Goal: Task Accomplishment & Management: Use online tool/utility

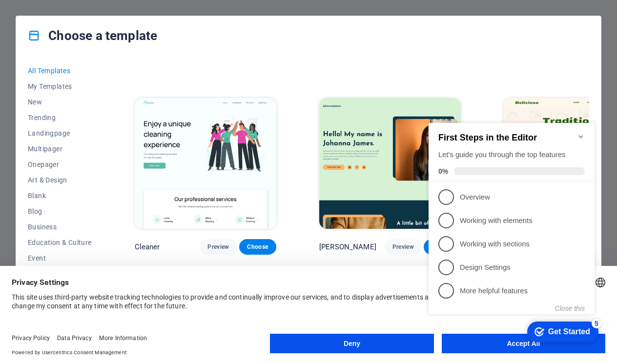
scroll to position [1554, 0]
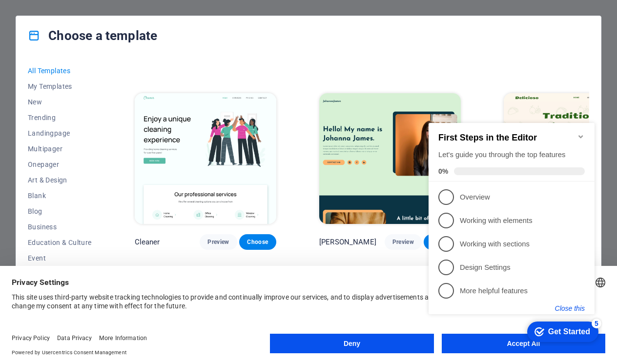
click at [573, 307] on button "Close this" at bounding box center [570, 308] width 30 height 8
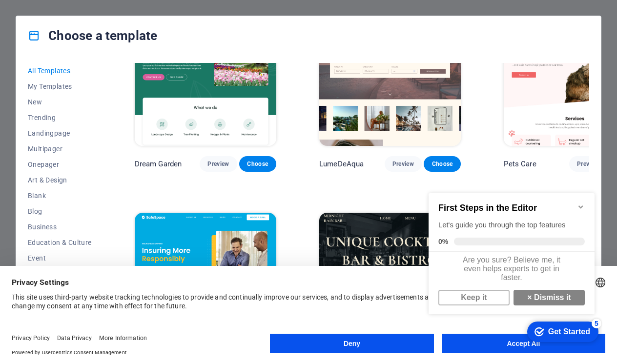
scroll to position [1835, 0]
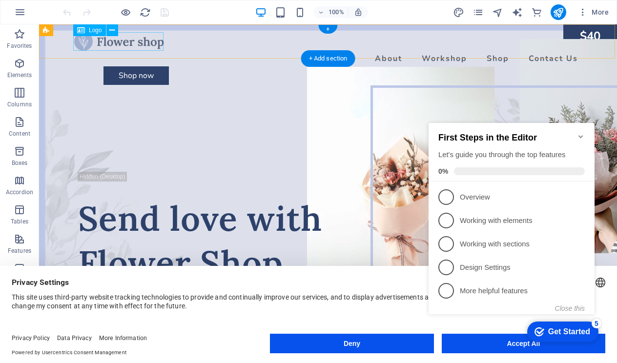
click at [142, 42] on div at bounding box center [327, 41] width 507 height 19
click at [112, 29] on icon at bounding box center [111, 30] width 5 height 10
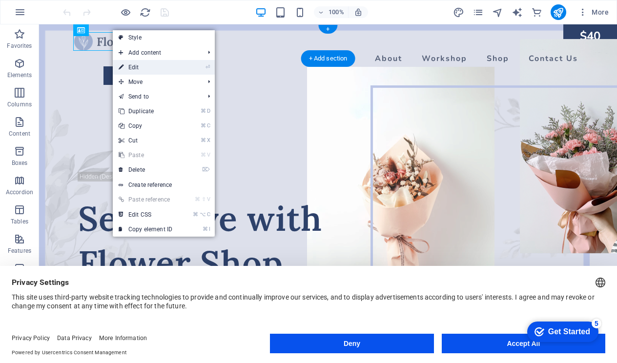
click at [144, 67] on link "⏎ Edit" at bounding box center [145, 67] width 65 height 15
select select "px"
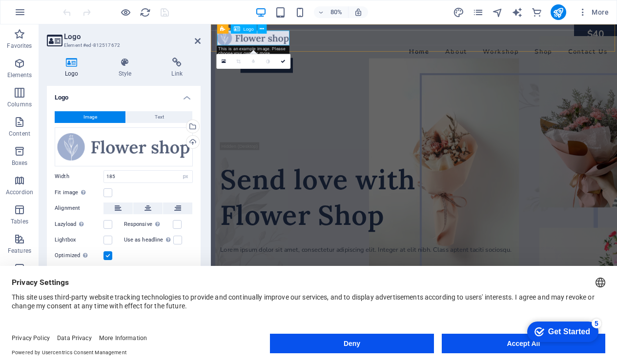
click at [292, 43] on div at bounding box center [465, 41] width 492 height 19
click at [250, 31] on span "Logo" at bounding box center [248, 29] width 10 height 5
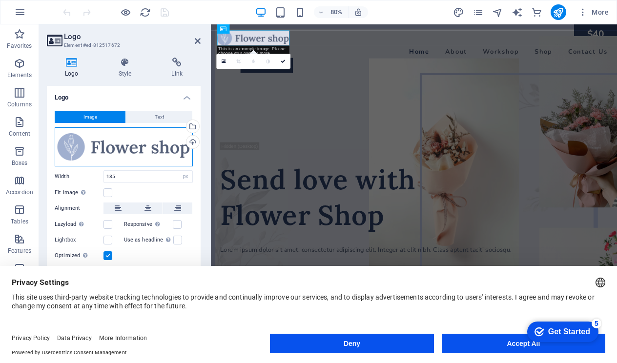
click at [148, 130] on div "Drag files here, click to choose files or select files from Files or our free s…" at bounding box center [124, 146] width 138 height 39
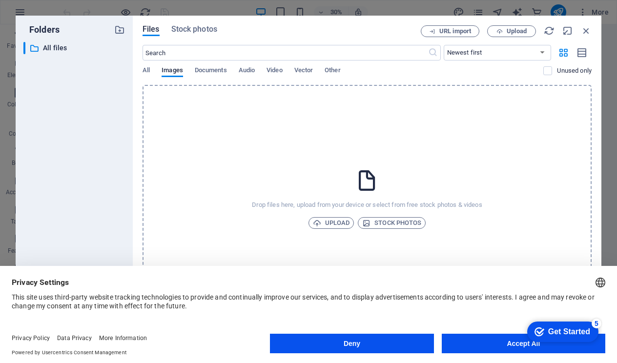
click at [148, 130] on div "Drop files here, upload from your device or select from free stock photos & vid…" at bounding box center [366, 198] width 449 height 227
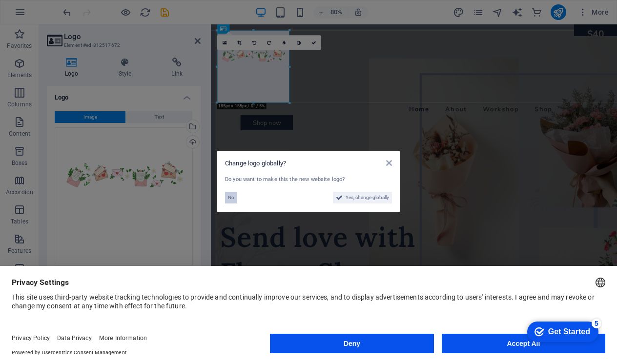
click at [232, 196] on span "No" at bounding box center [231, 198] width 6 height 12
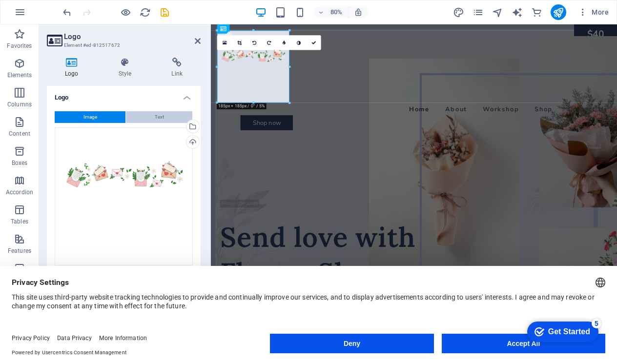
click at [148, 111] on button "Text" at bounding box center [159, 117] width 66 height 12
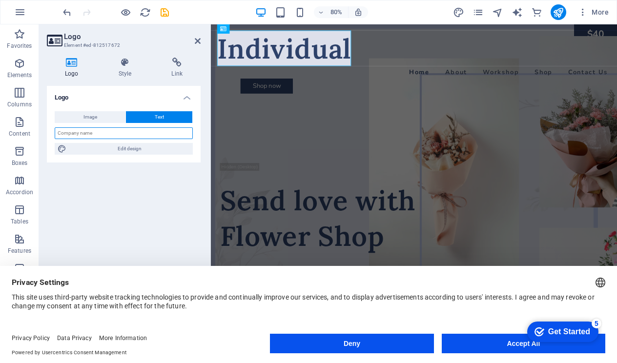
click at [101, 127] on input "text" at bounding box center [124, 133] width 138 height 12
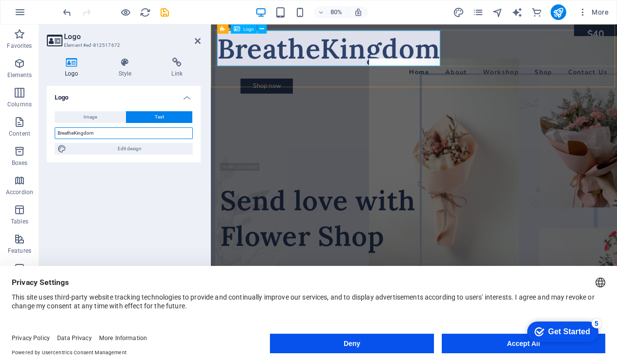
type input "BreatheKingdom"
click at [349, 56] on div "BreatheKingdom" at bounding box center [465, 54] width 492 height 44
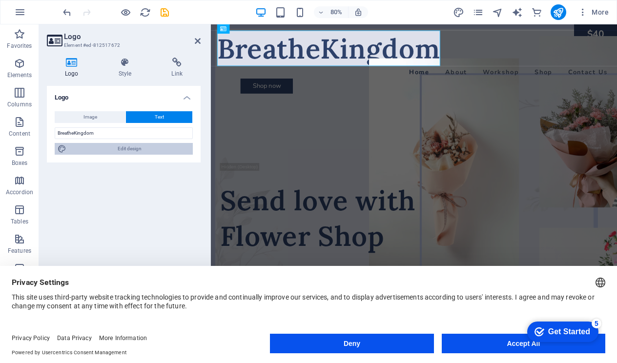
click at [126, 143] on span "Edit design" at bounding box center [129, 149] width 120 height 12
select select "px"
select select "400"
select select "px"
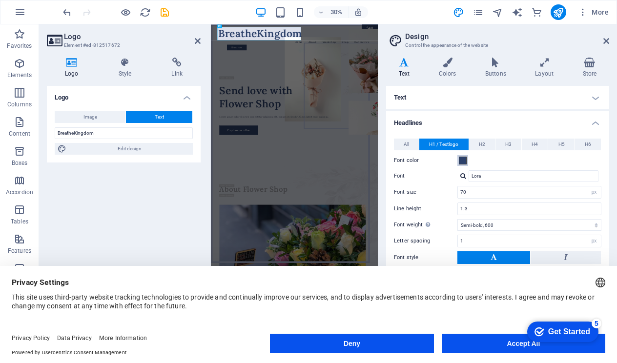
click at [462, 157] on span at bounding box center [463, 161] width 8 height 8
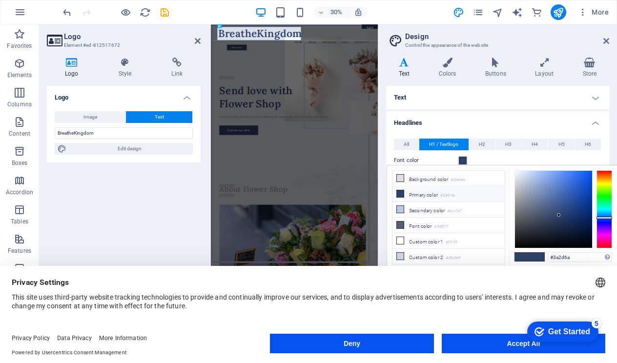
click at [600, 224] on div at bounding box center [604, 209] width 16 height 78
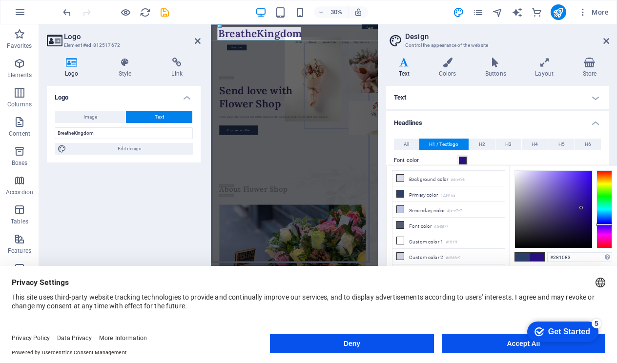
type input "#280f83"
drag, startPoint x: 558, startPoint y: 214, endPoint x: 582, endPoint y: 208, distance: 24.6
click at [582, 208] on div at bounding box center [581, 207] width 3 height 3
click at [598, 270] on button "Apply" at bounding box center [599, 275] width 24 height 12
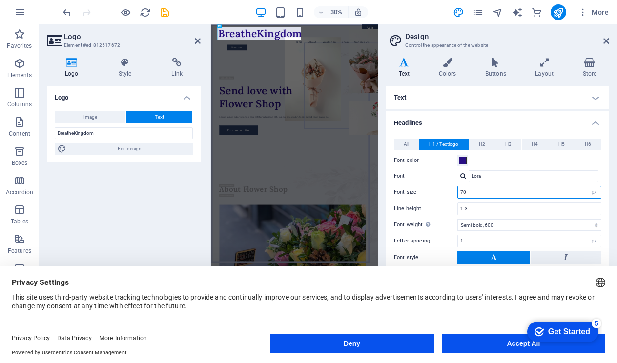
click at [506, 192] on input "70" at bounding box center [529, 192] width 143 height 12
type input "7"
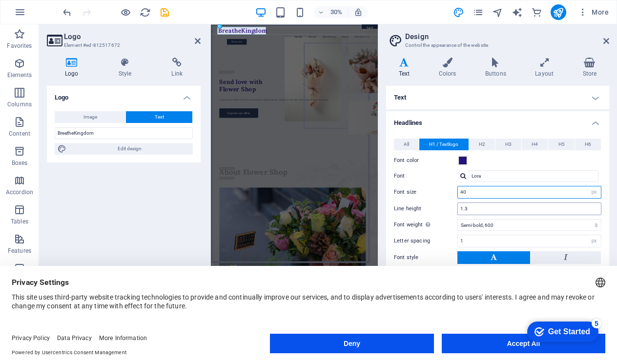
type input "40"
click at [468, 209] on input "1.3" at bounding box center [529, 209] width 143 height 12
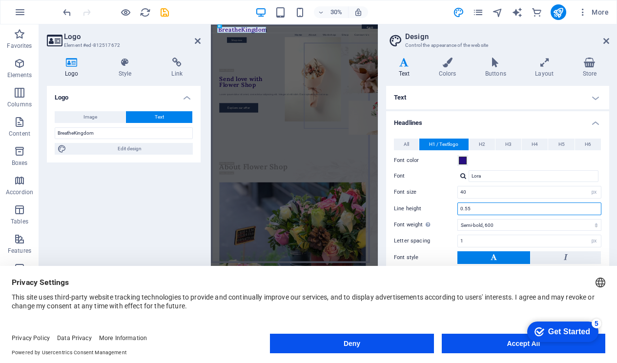
type input "0.5"
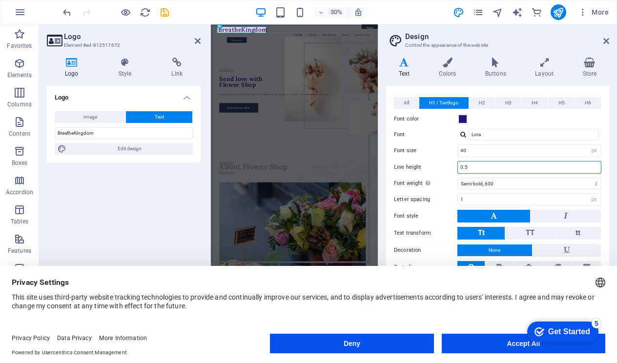
scroll to position [41, 0]
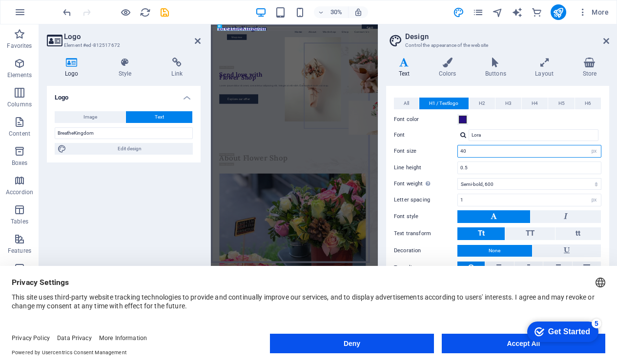
click at [476, 148] on input "40" at bounding box center [529, 151] width 143 height 12
type input "4"
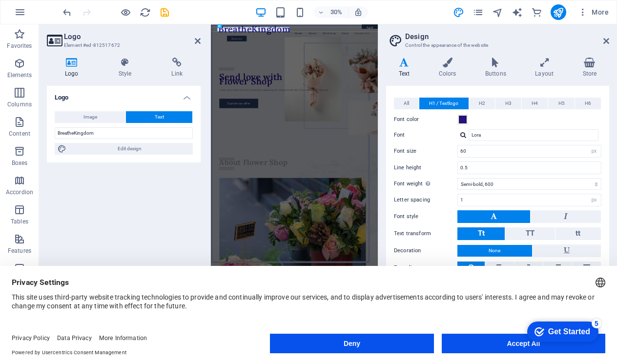
click at [503, 342] on button "Accept All" at bounding box center [522, 344] width 163 height 20
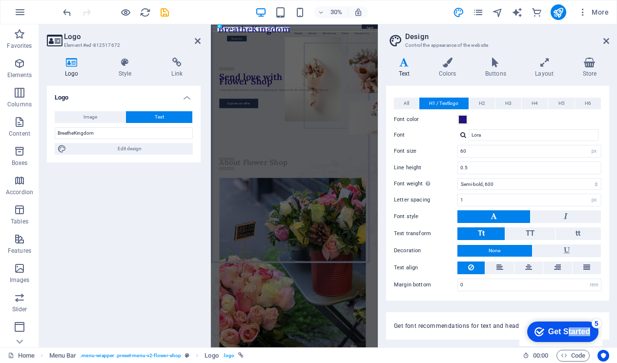
drag, startPoint x: 566, startPoint y: 326, endPoint x: 556, endPoint y: 350, distance: 26.2
click html "checkmark Get Started 5 First Steps in the Editor Let's guide you through the t…"
click at [509, 152] on input "60" at bounding box center [529, 151] width 143 height 12
type input "6"
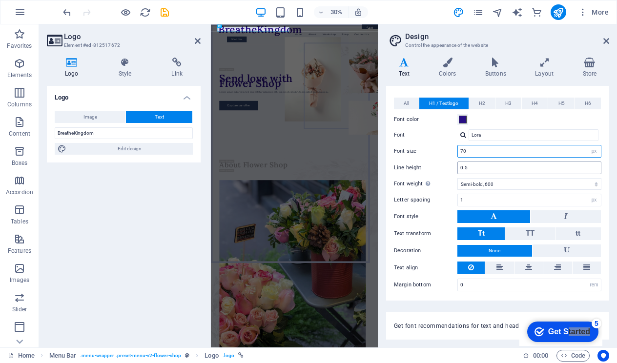
type input "70"
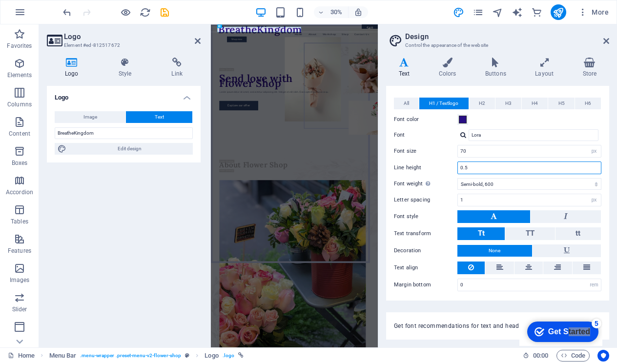
click at [462, 167] on input "0.5" at bounding box center [529, 168] width 143 height 12
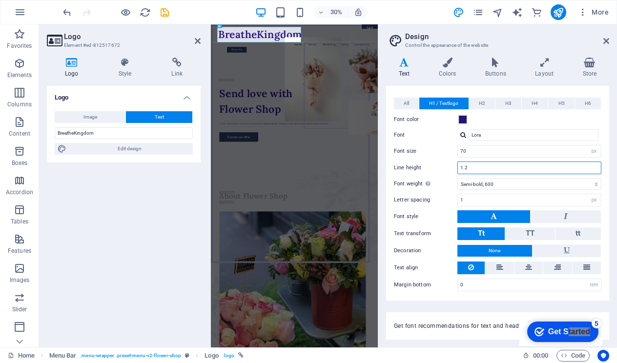
type input "1.52"
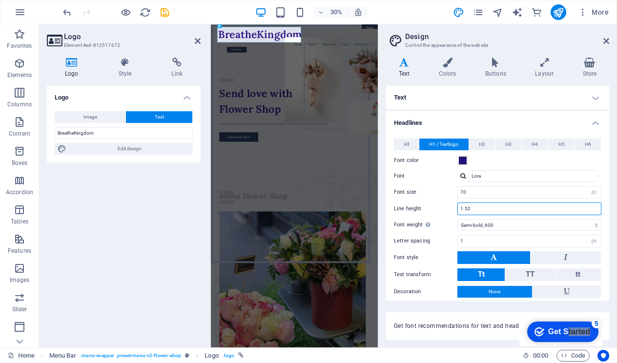
scroll to position [0, 0]
click at [499, 64] on icon at bounding box center [495, 63] width 46 height 10
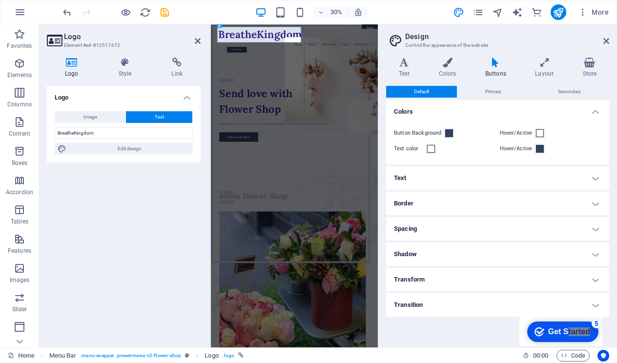
click at [599, 201] on h4 "Border" at bounding box center [497, 203] width 223 height 23
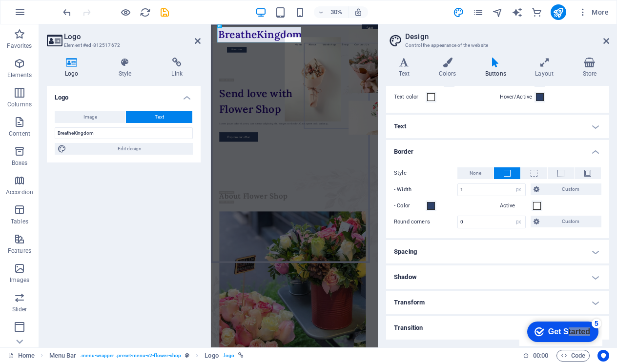
scroll to position [51, 0]
click at [546, 65] on icon at bounding box center [543, 63] width 43 height 10
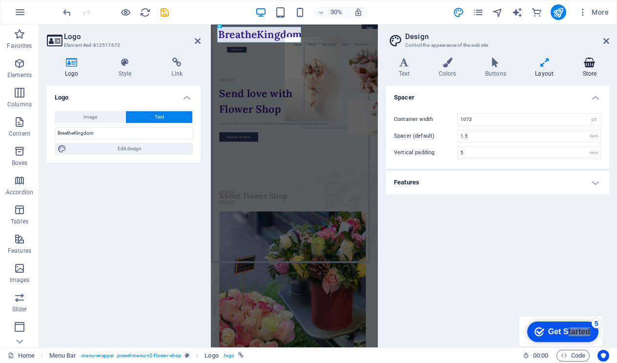
click at [591, 66] on icon at bounding box center [589, 63] width 39 height 10
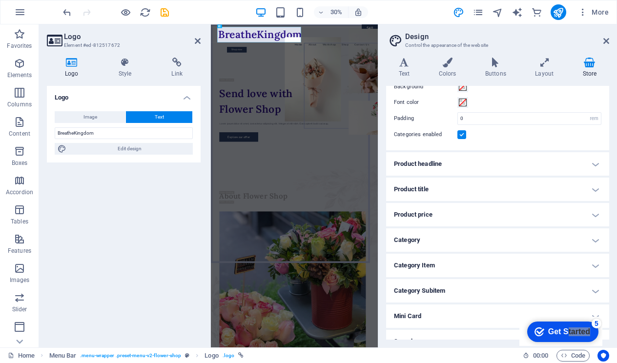
scroll to position [33, 0]
click at [591, 161] on h4 "Product headline" at bounding box center [497, 163] width 223 height 23
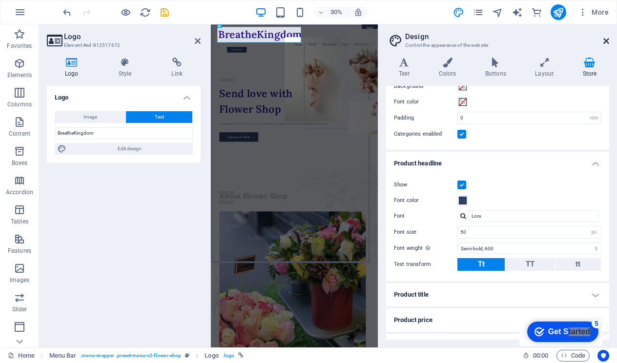
click at [606, 42] on icon at bounding box center [606, 41] width 6 height 8
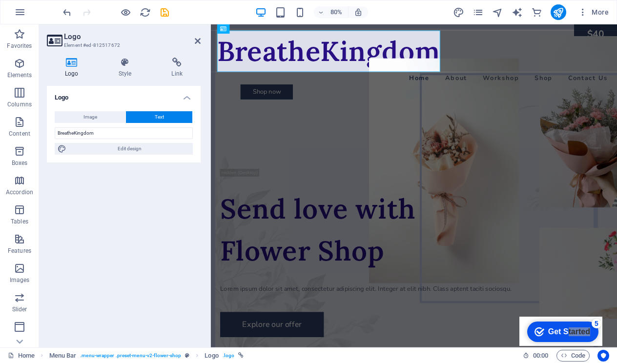
scroll to position [0, 0]
click at [344, 300] on div "Send love with Flower Shop" at bounding box center [464, 281] width 484 height 104
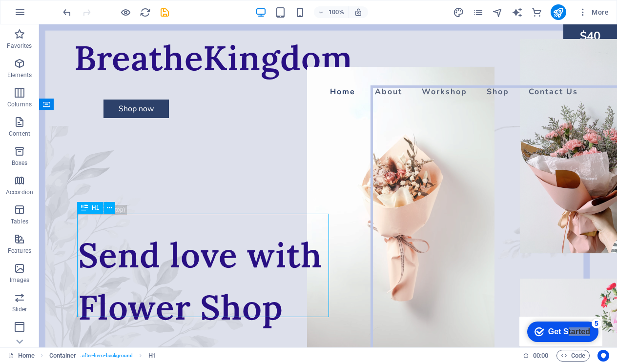
click at [265, 296] on div "Send love with Flower Shop" at bounding box center [327, 281] width 499 height 104
click at [278, 297] on div "Send love with Flower Shop" at bounding box center [327, 281] width 499 height 104
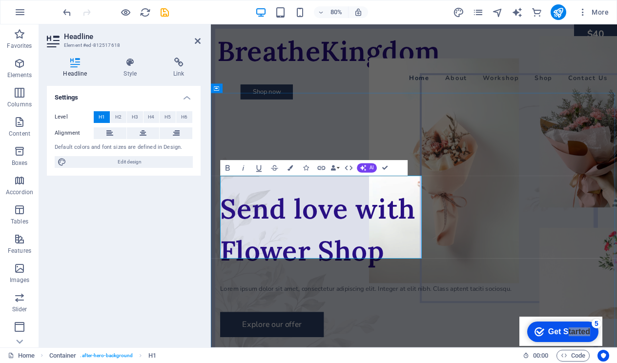
click at [423, 292] on h1 "Send love with Flower Shop" at bounding box center [464, 281] width 484 height 104
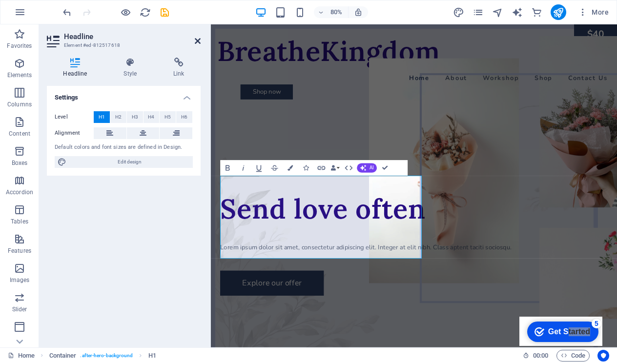
click at [195, 41] on icon at bounding box center [198, 41] width 6 height 8
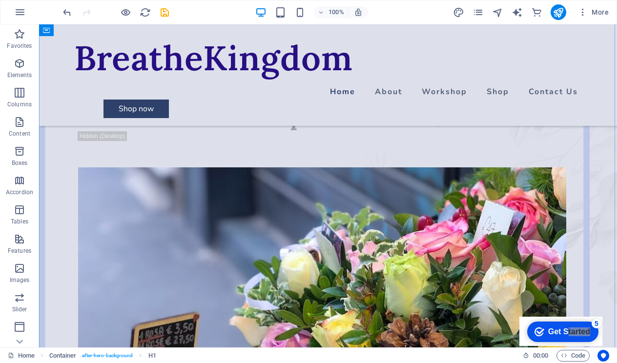
scroll to position [415, 0]
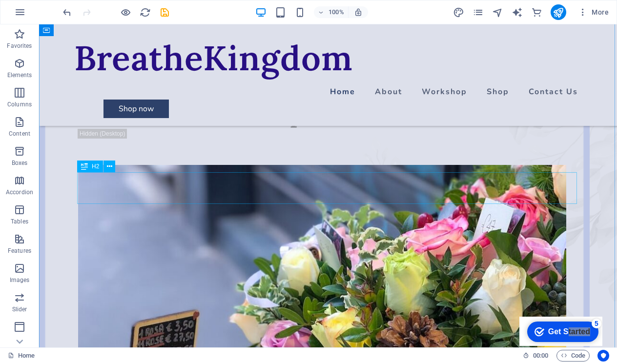
click at [256, 129] on div "About Flower Shop" at bounding box center [327, 113] width 499 height 32
click at [299, 129] on div "About Flower Shop" at bounding box center [327, 113] width 499 height 32
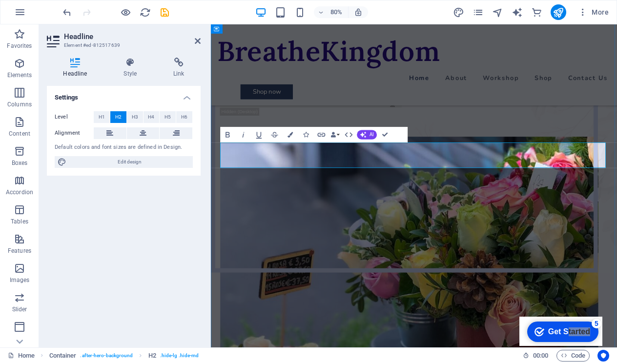
click at [447, 129] on h2 "About Flower Shop" at bounding box center [464, 113] width 484 height 32
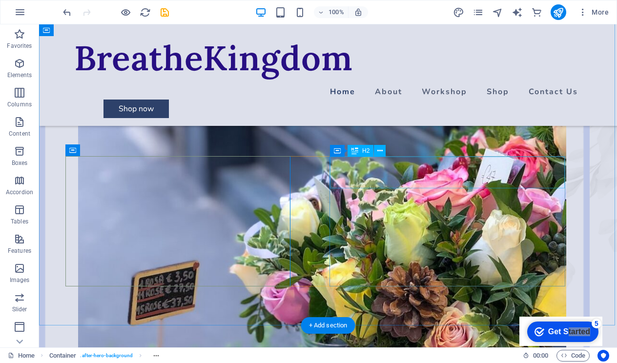
scroll to position [494, 0]
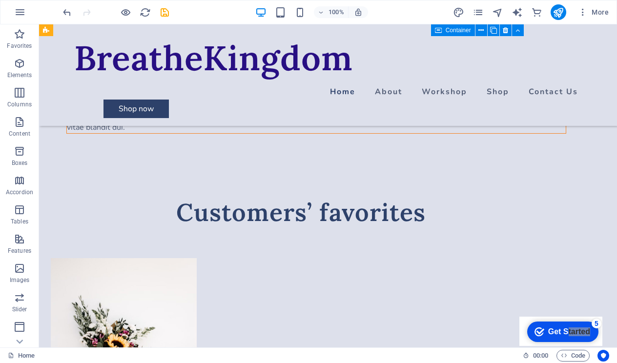
scroll to position [1306, 0]
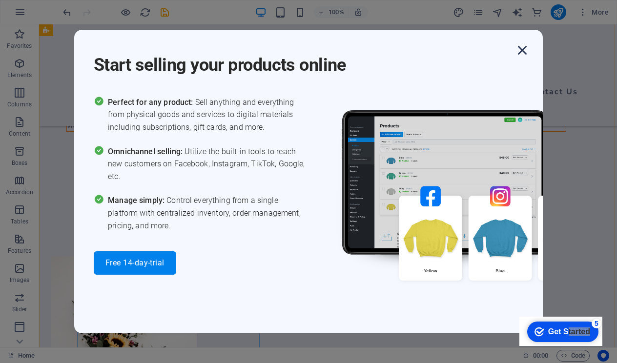
click at [524, 50] on icon "button" at bounding box center [522, 50] width 18 height 18
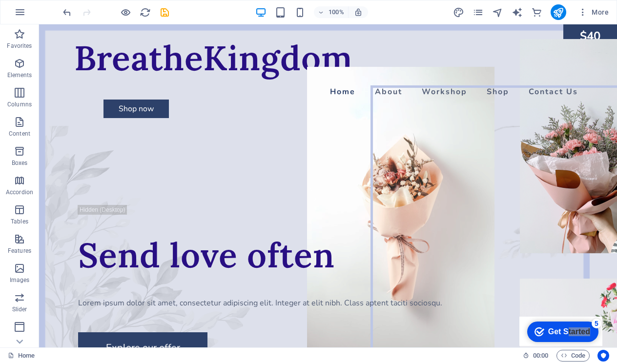
scroll to position [0, 0]
